Goal: Task Accomplishment & Management: Manage account settings

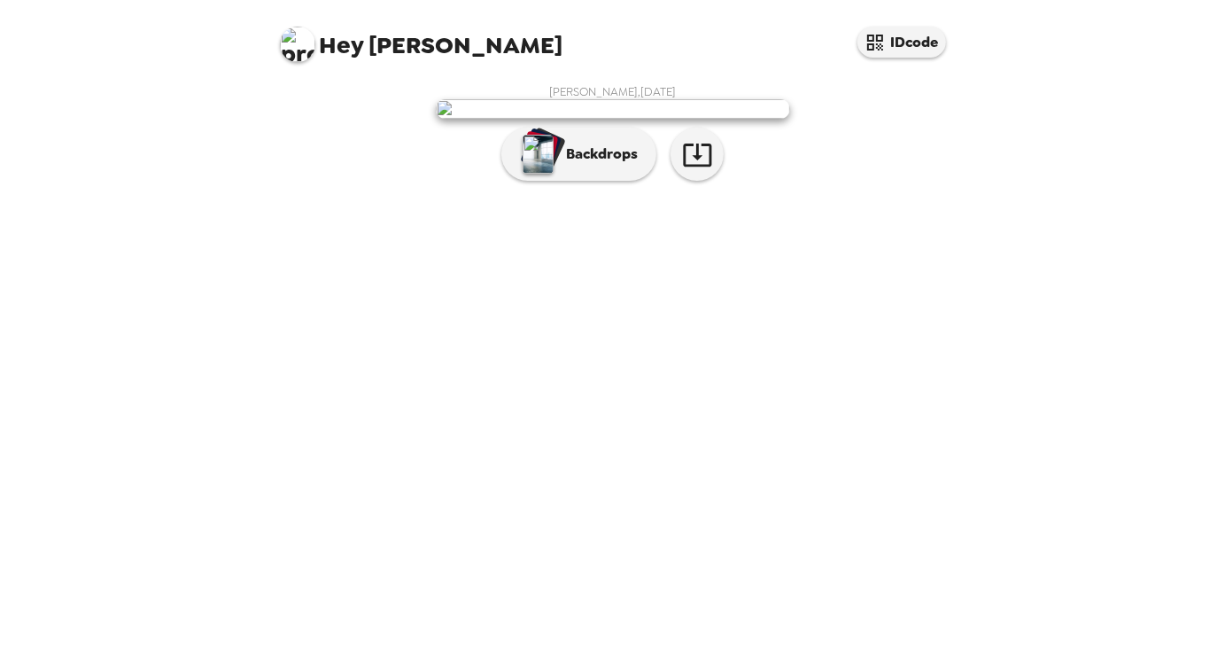
click at [871, 190] on div "[PERSON_NAME] , [DATE] Backdrops" at bounding box center [612, 136] width 673 height 105
click at [615, 165] on p "Backdrops" at bounding box center [597, 154] width 81 height 21
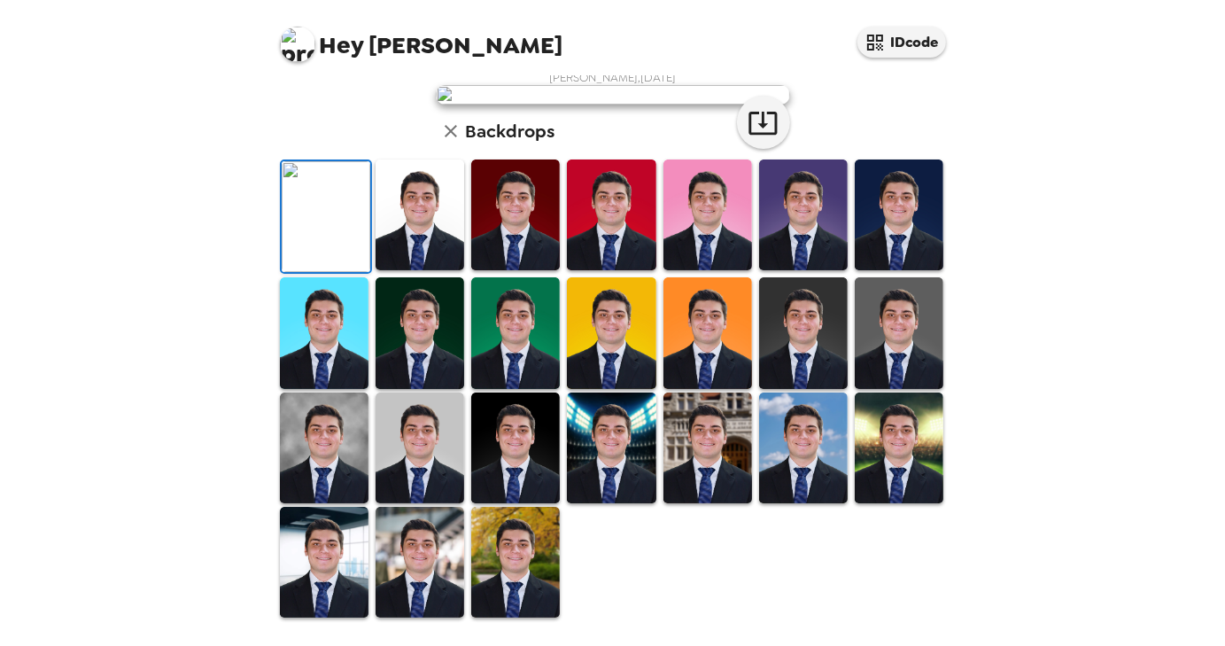
scroll to position [404, 0]
click at [429, 462] on img at bounding box center [420, 448] width 89 height 111
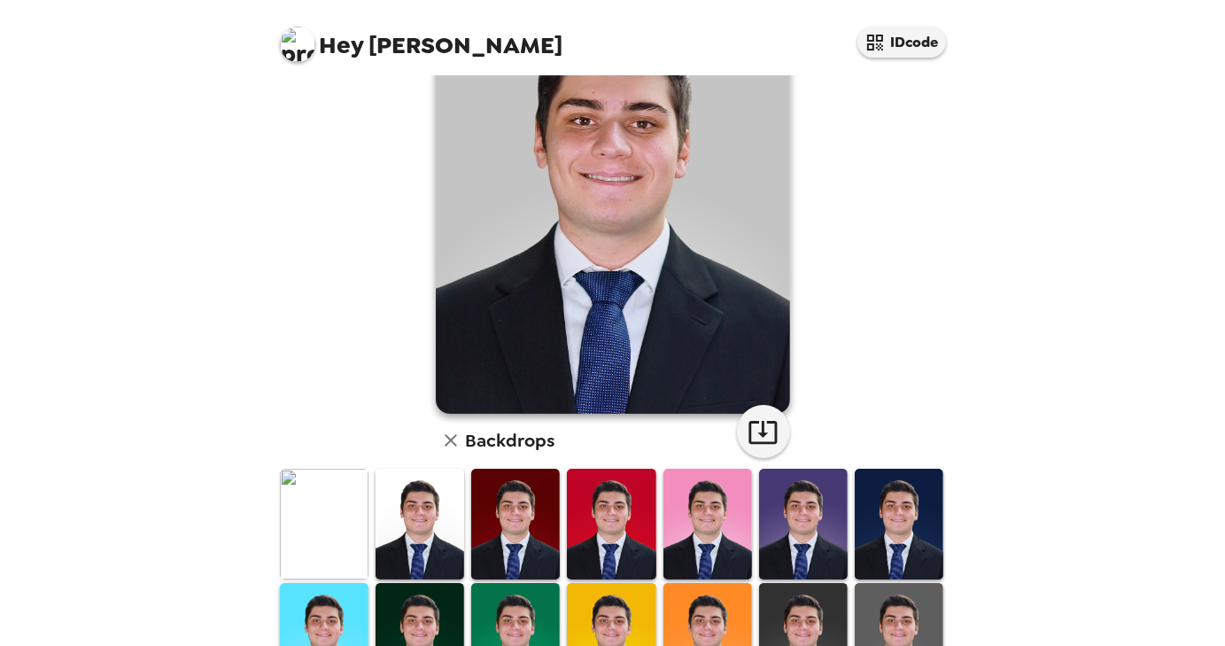
scroll to position [87, 0]
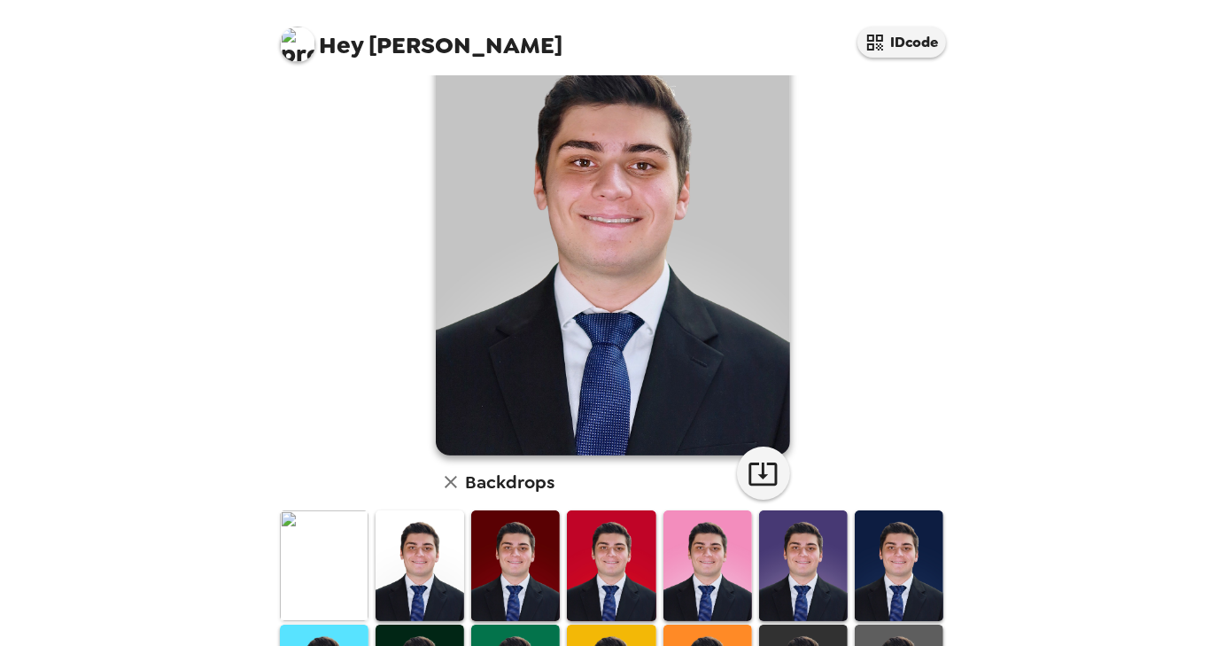
click at [440, 552] on img at bounding box center [420, 565] width 89 height 111
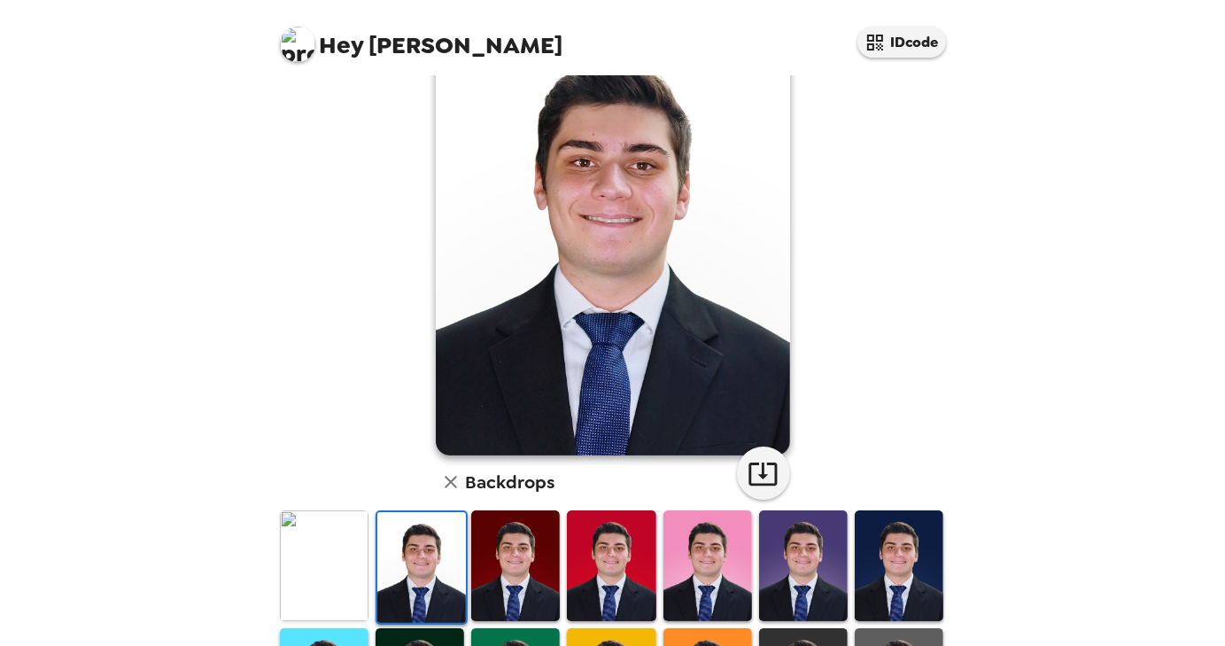
scroll to position [0, 0]
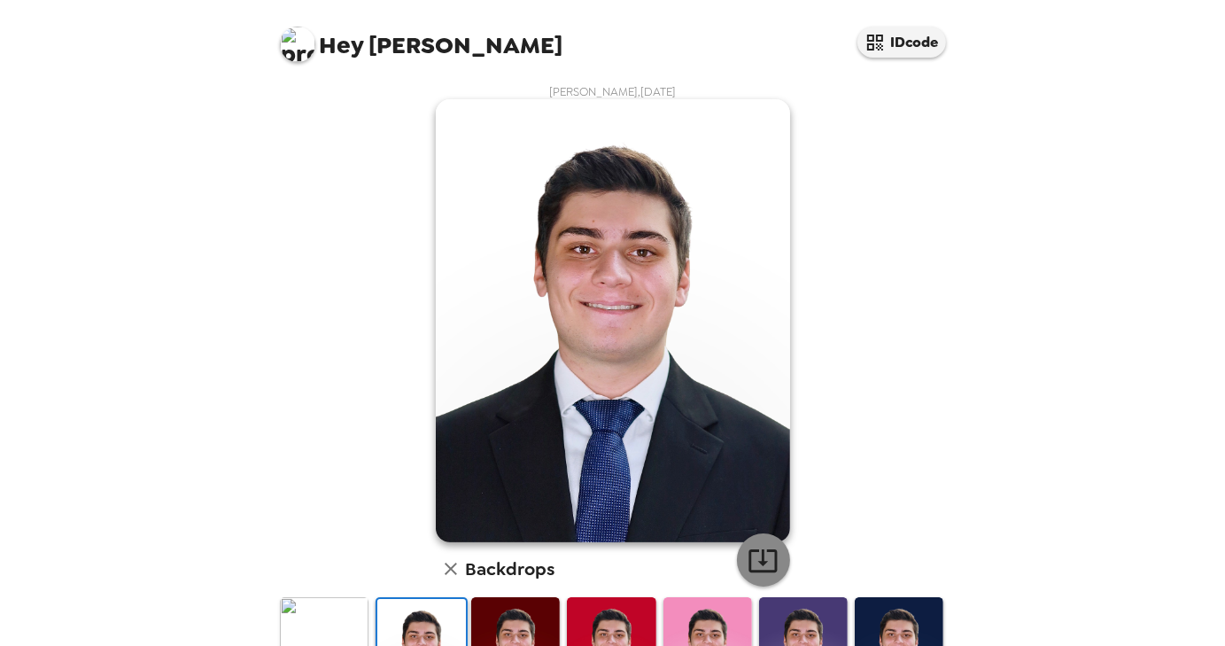
click at [760, 552] on icon "button" at bounding box center [763, 560] width 31 height 31
